Goal: Task Accomplishment & Management: Use online tool/utility

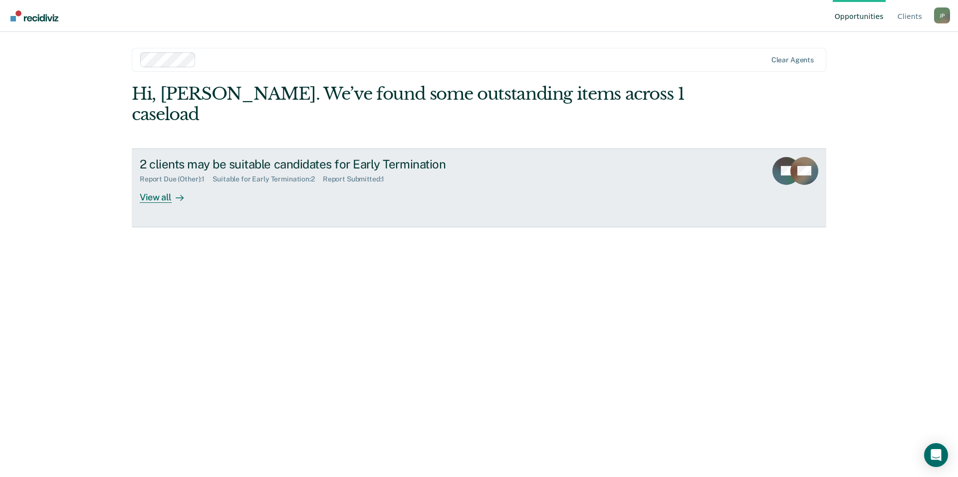
click at [171, 184] on div "View all" at bounding box center [168, 193] width 56 height 19
